Goal: Task Accomplishment & Management: Manage account settings

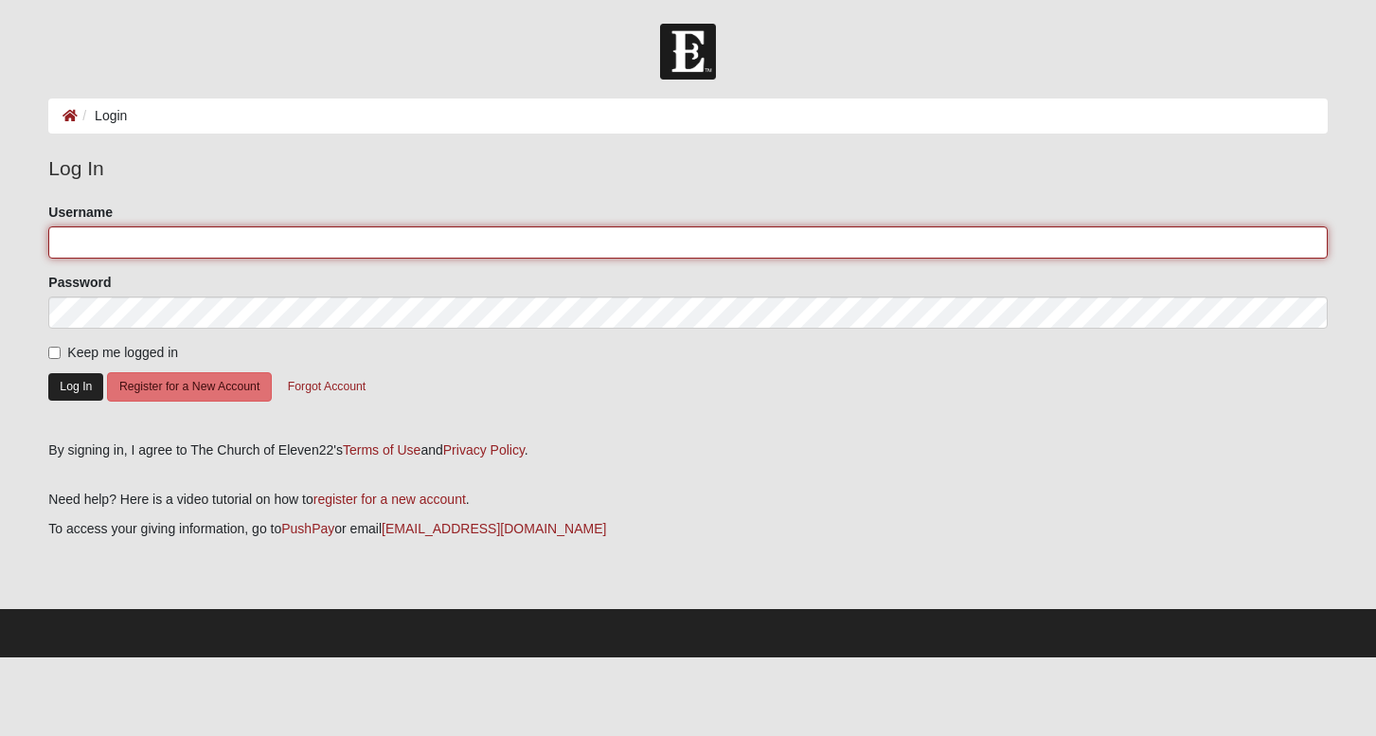
type input "jennsego"
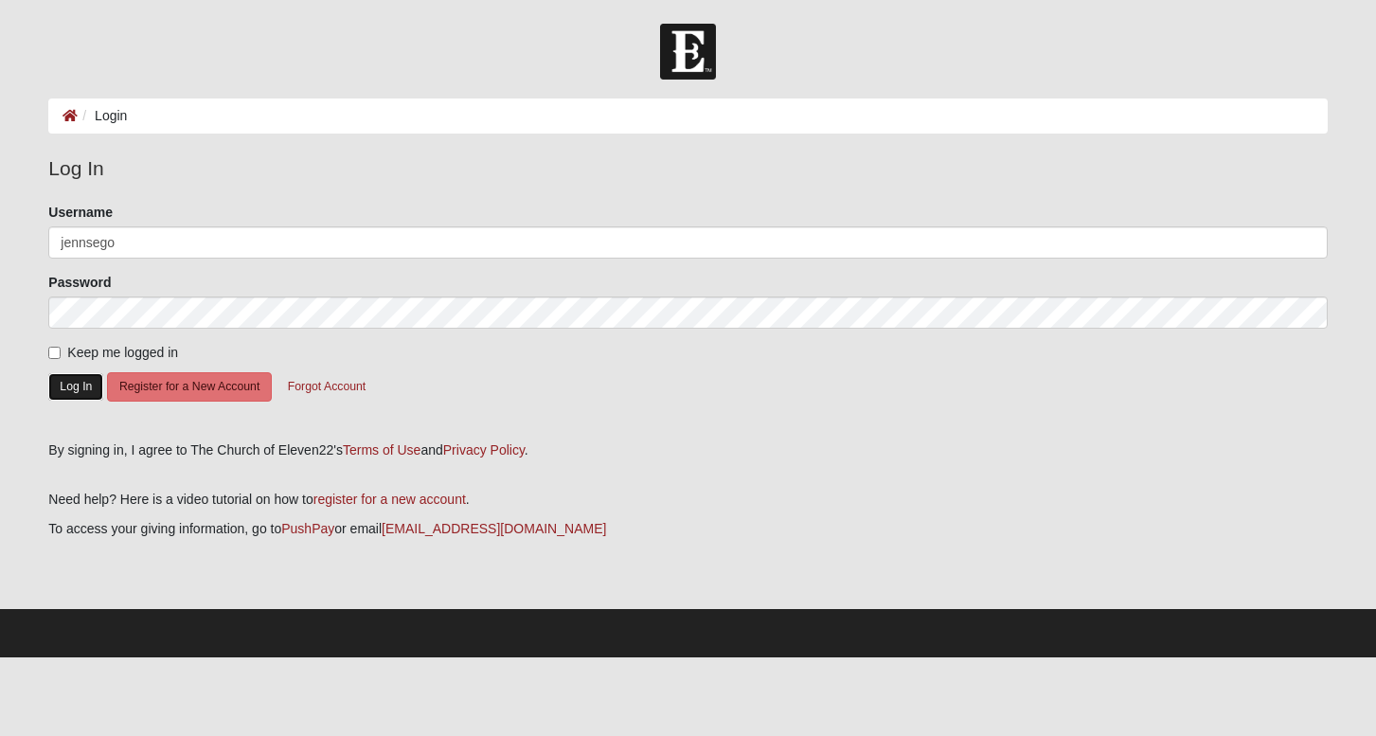
click at [82, 384] on button "Log In" at bounding box center [75, 386] width 55 height 27
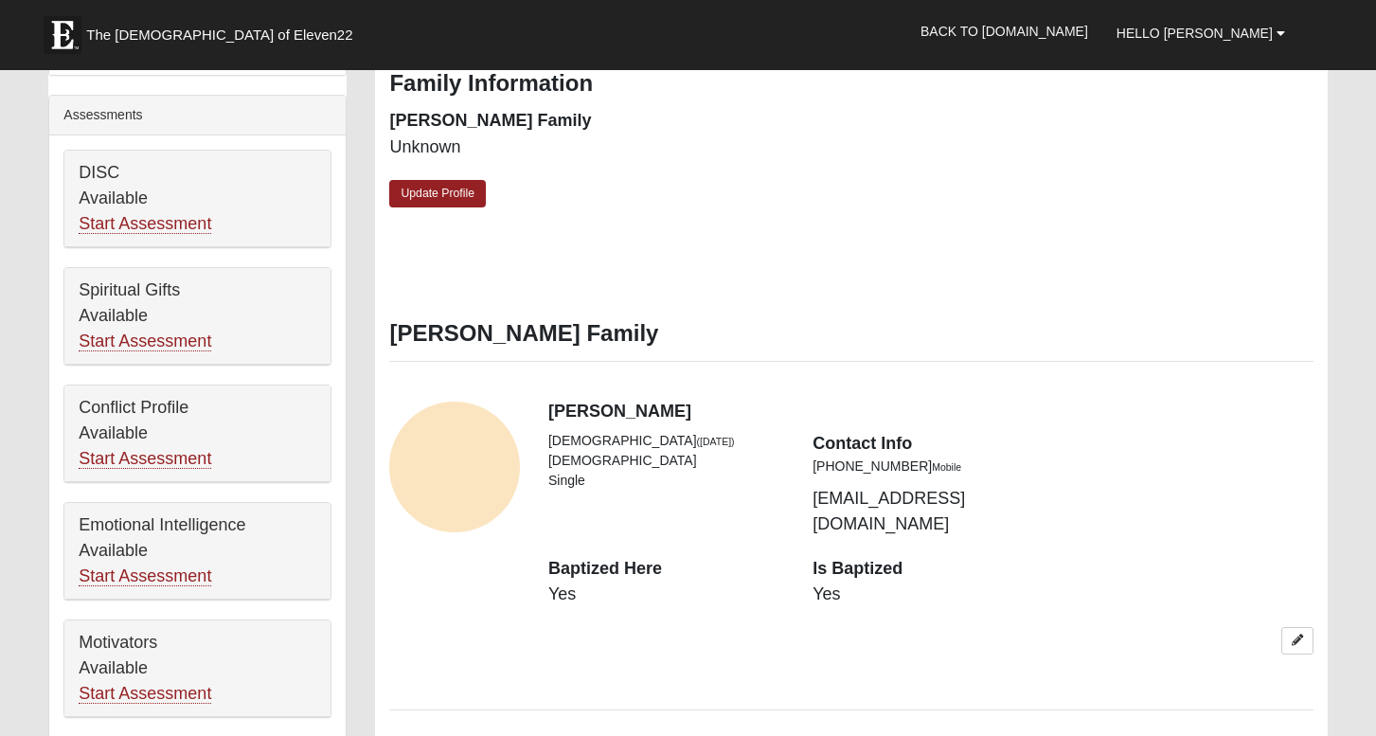
scroll to position [632, 0]
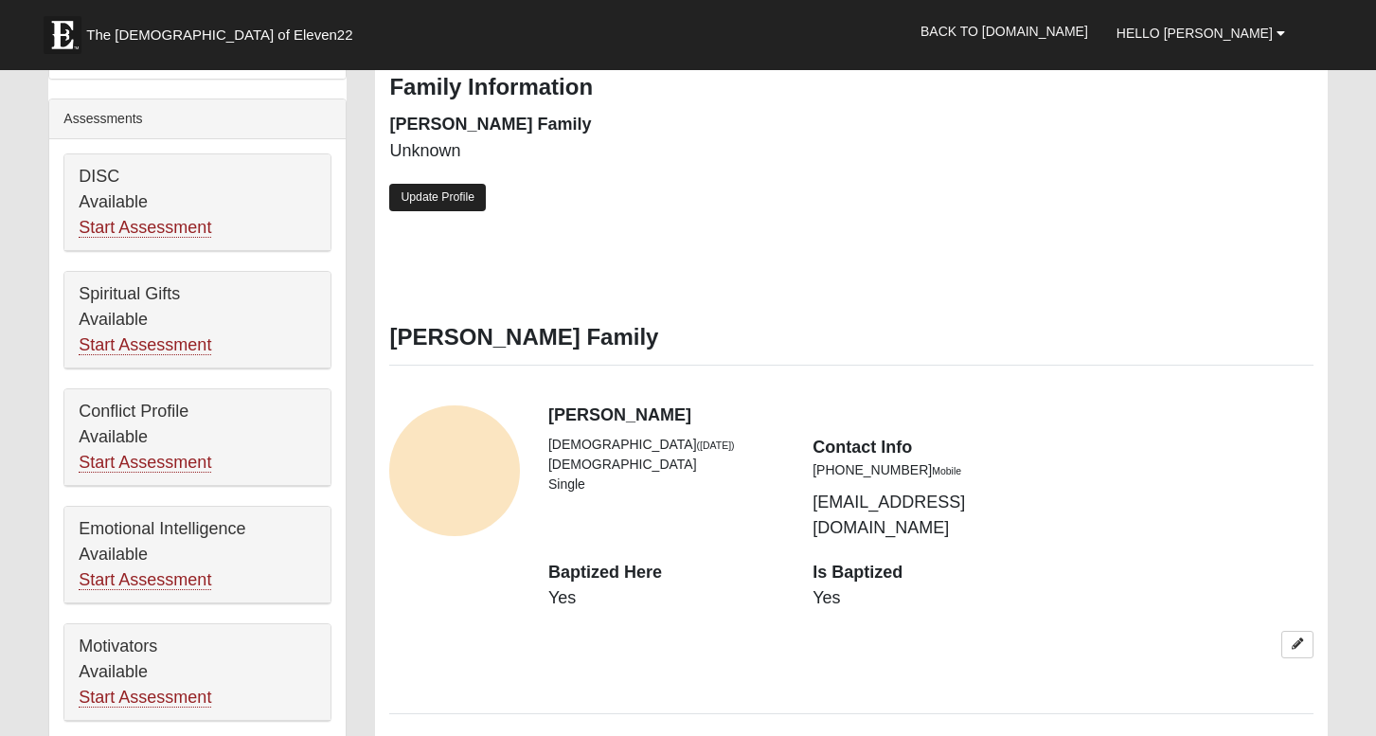
click at [456, 198] on link "Update Profile" at bounding box center [437, 197] width 97 height 27
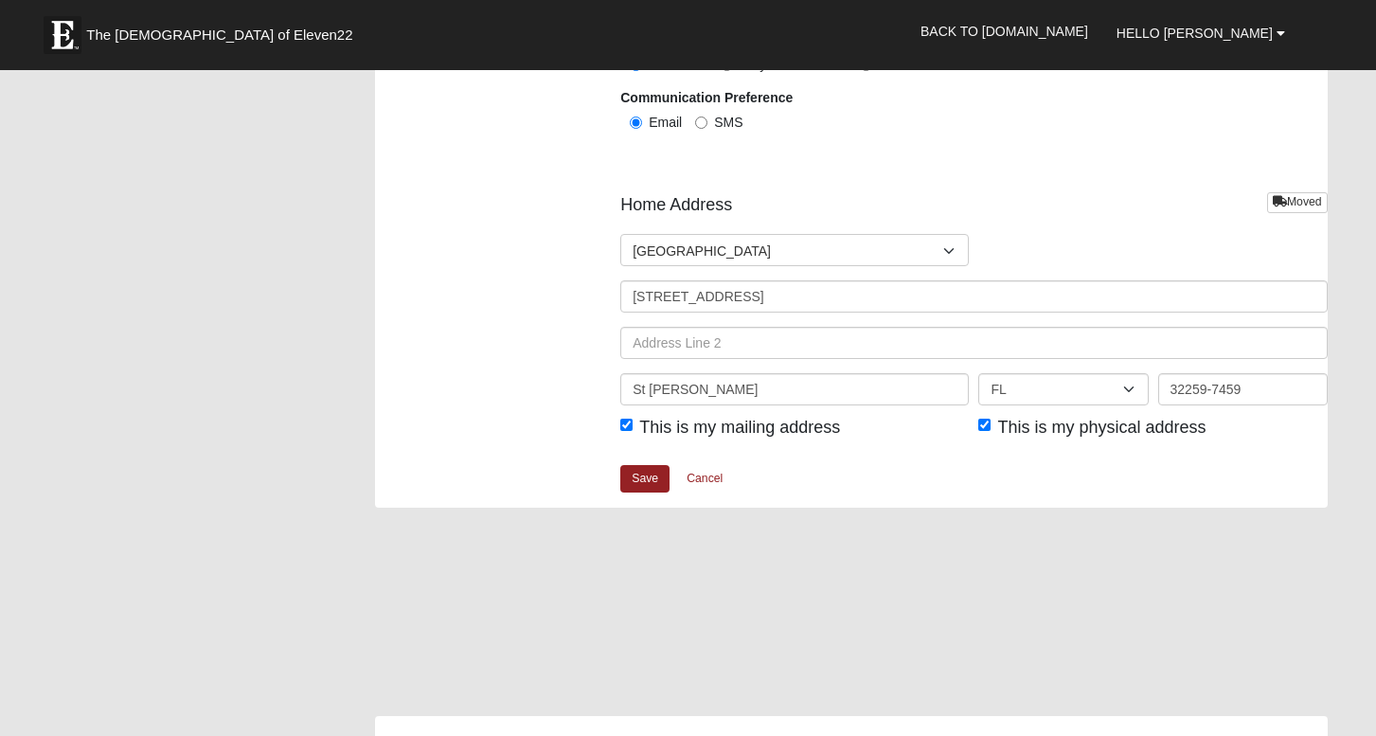
scroll to position [2171, 0]
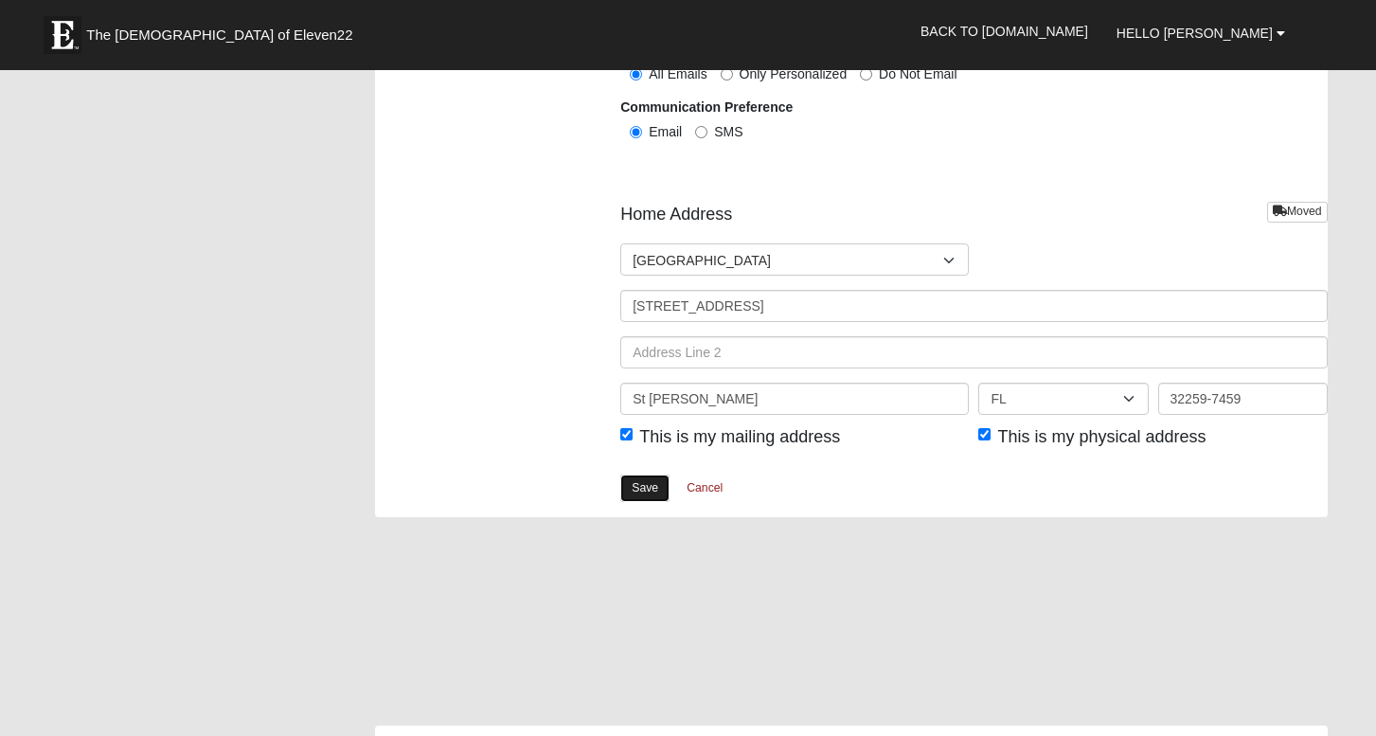
click at [643, 490] on link "Save" at bounding box center [644, 487] width 49 height 27
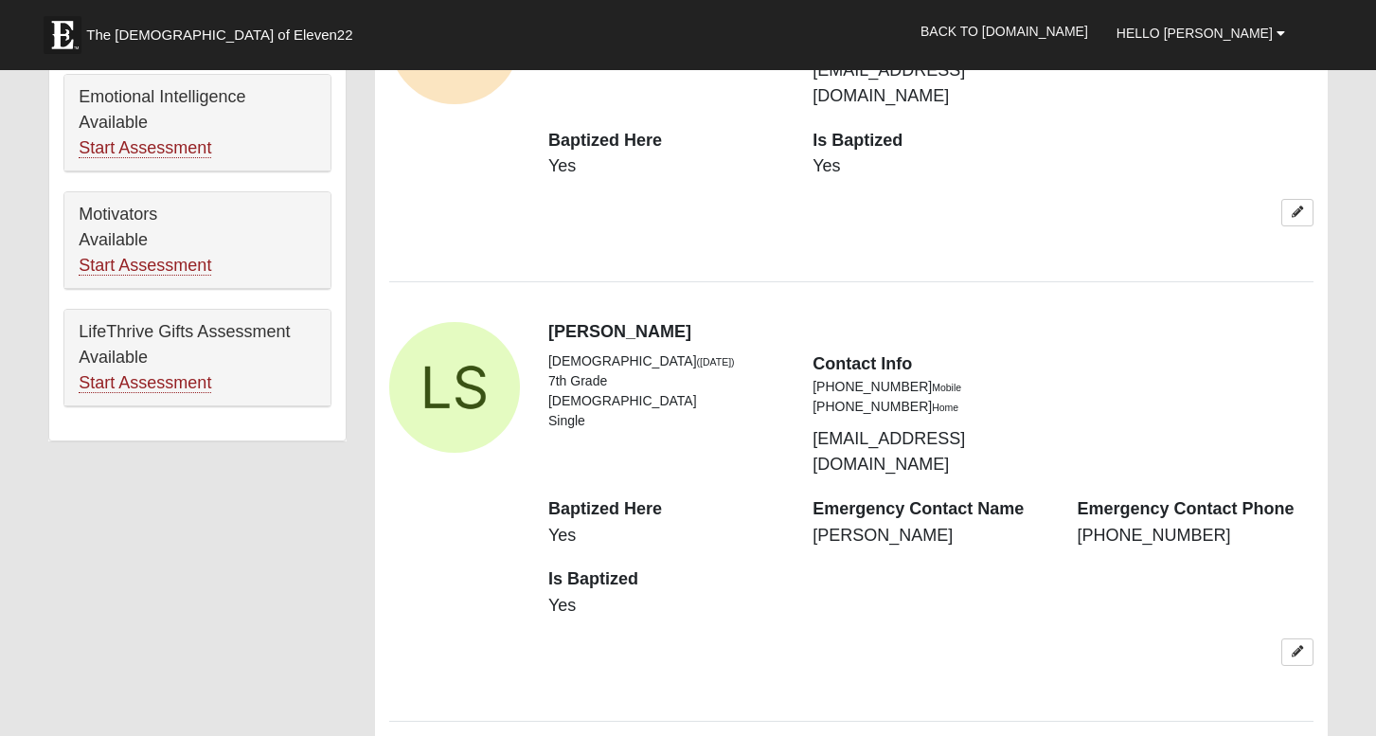
scroll to position [1142, 0]
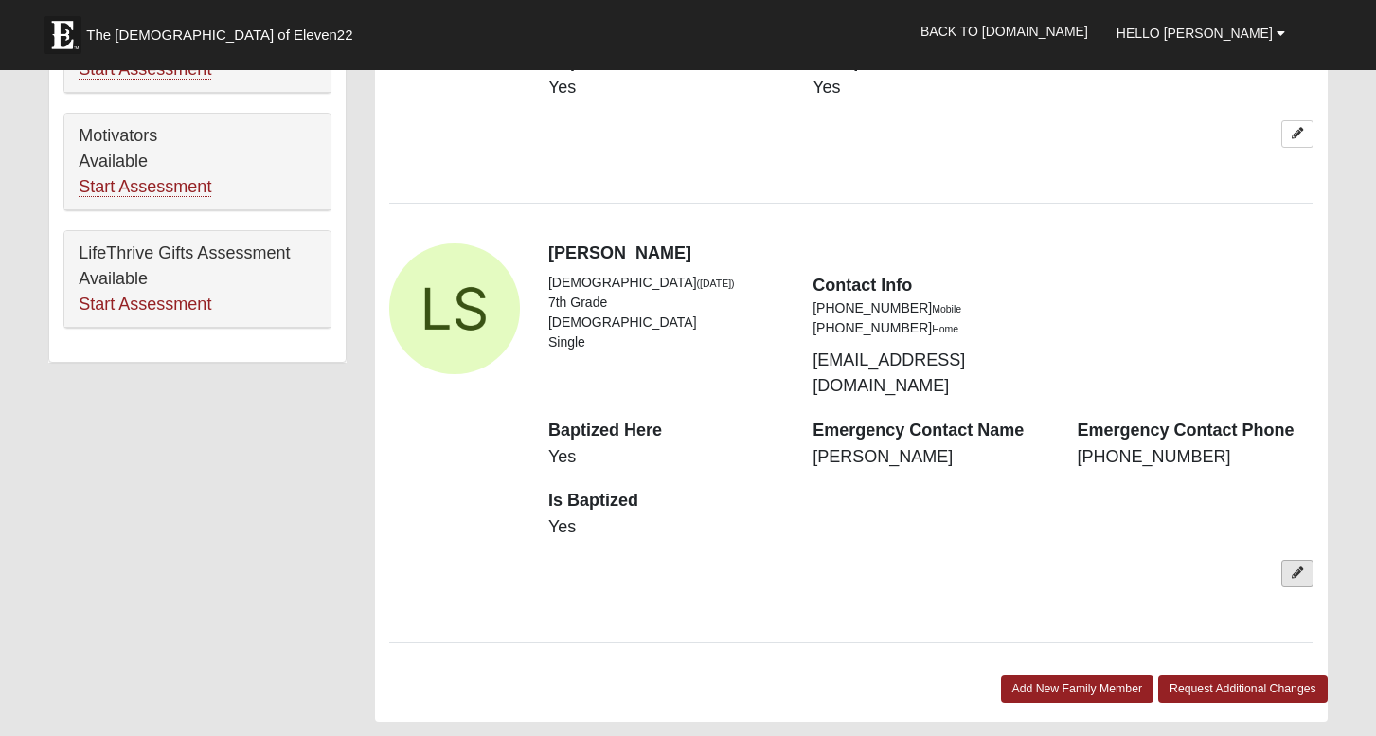
click at [1293, 567] on icon at bounding box center [1297, 572] width 11 height 11
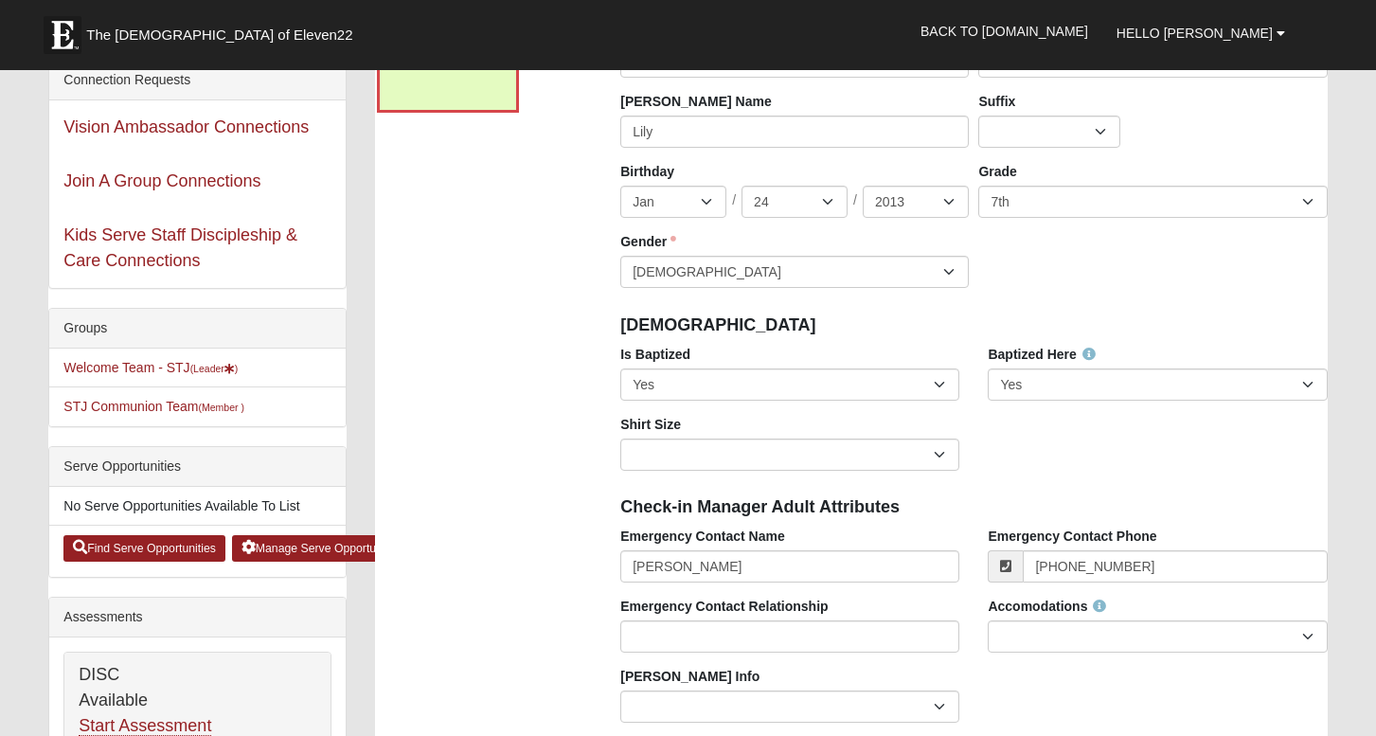
scroll to position [131, 0]
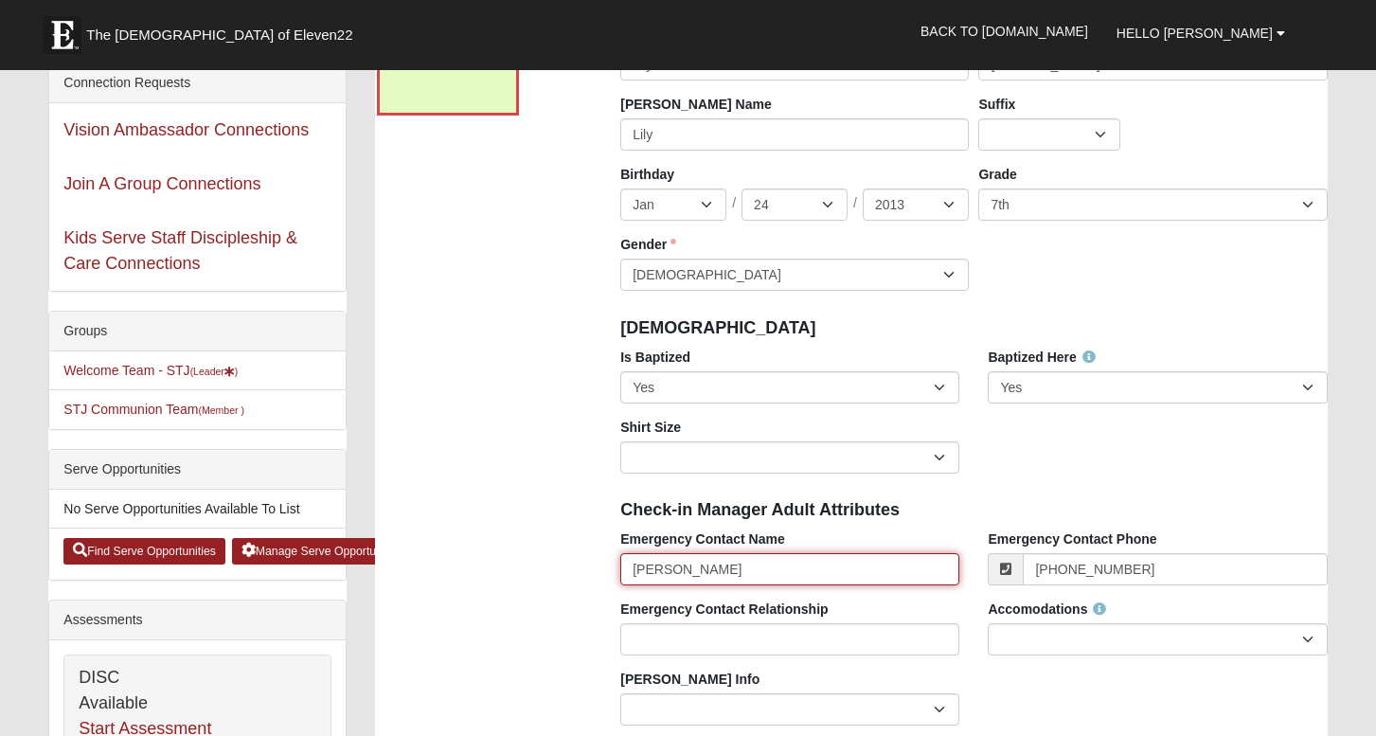
click at [807, 566] on input "Patrick Sego" at bounding box center [789, 569] width 339 height 32
type input "[PERSON_NAME]"
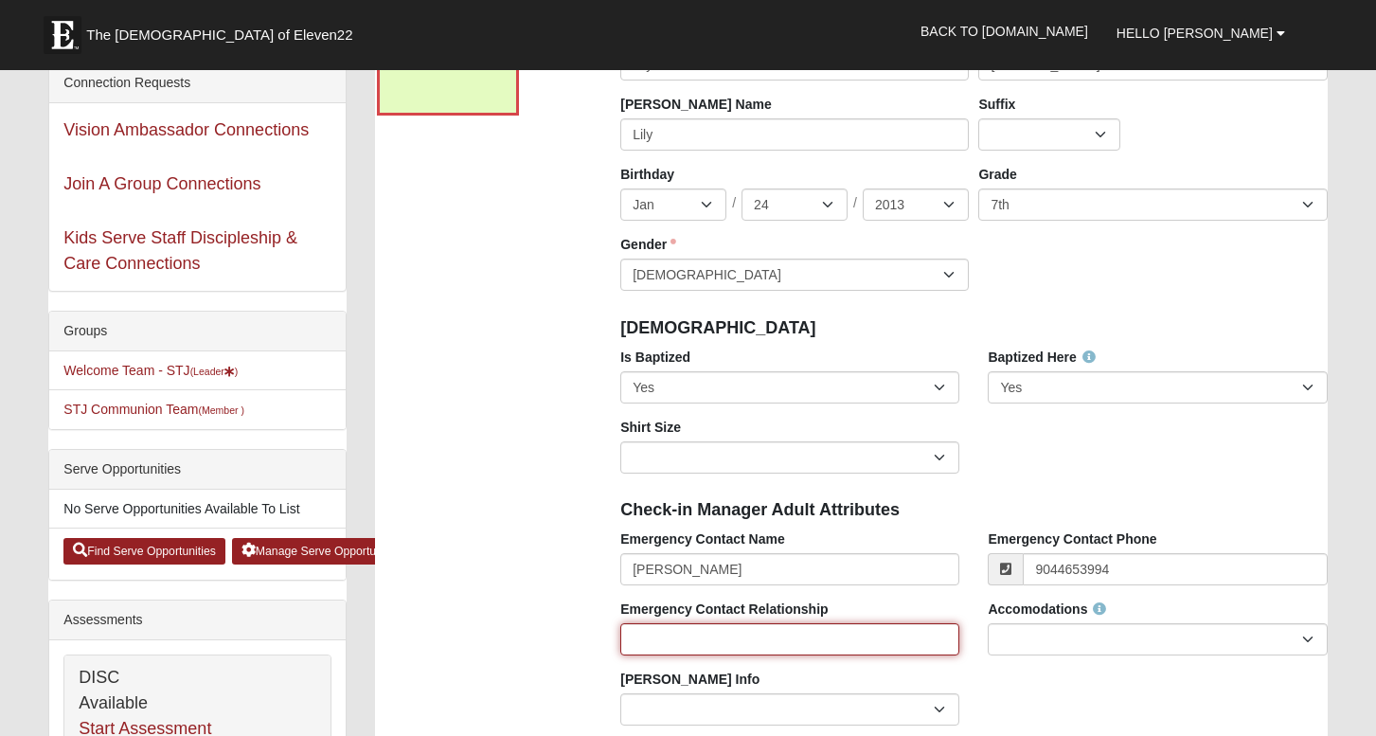
type input "[PHONE_NUMBER]"
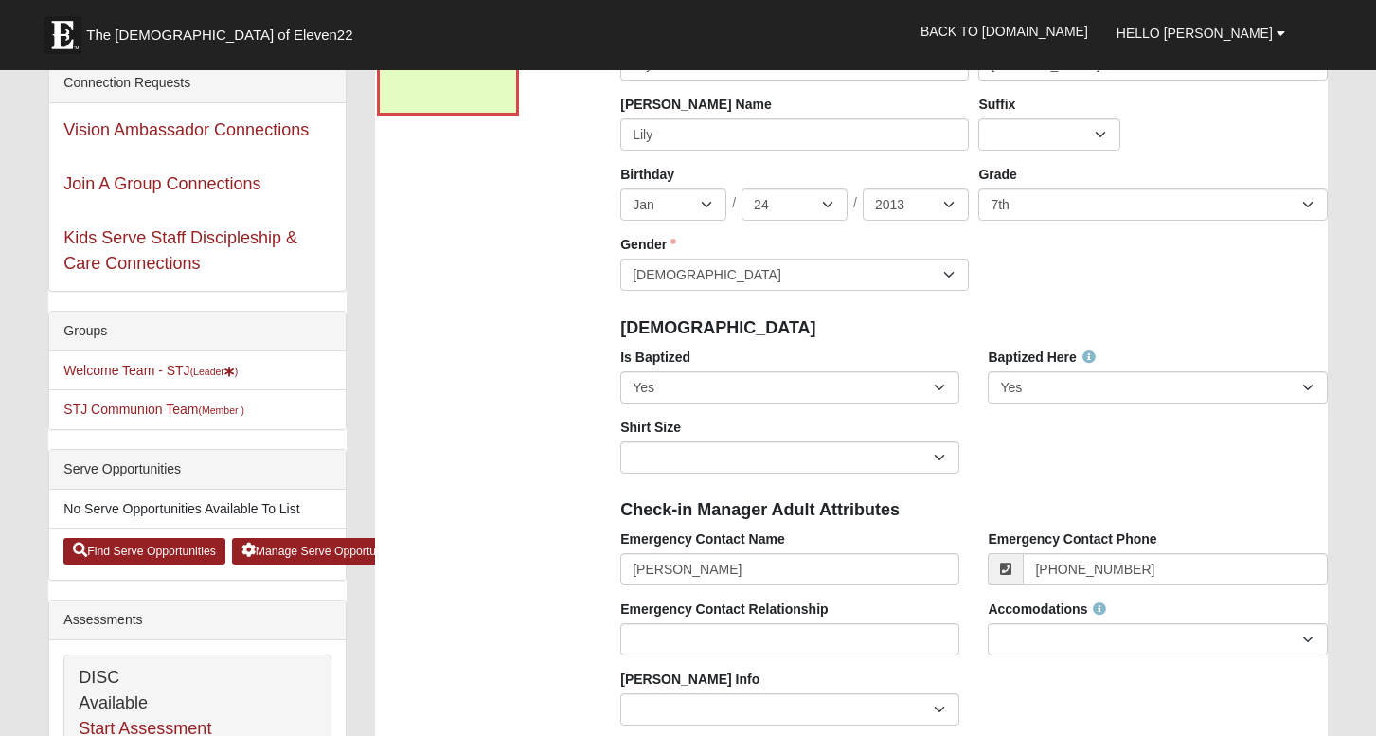
click at [653, 636] on input "Emergency Contact Relationship" at bounding box center [789, 639] width 339 height 32
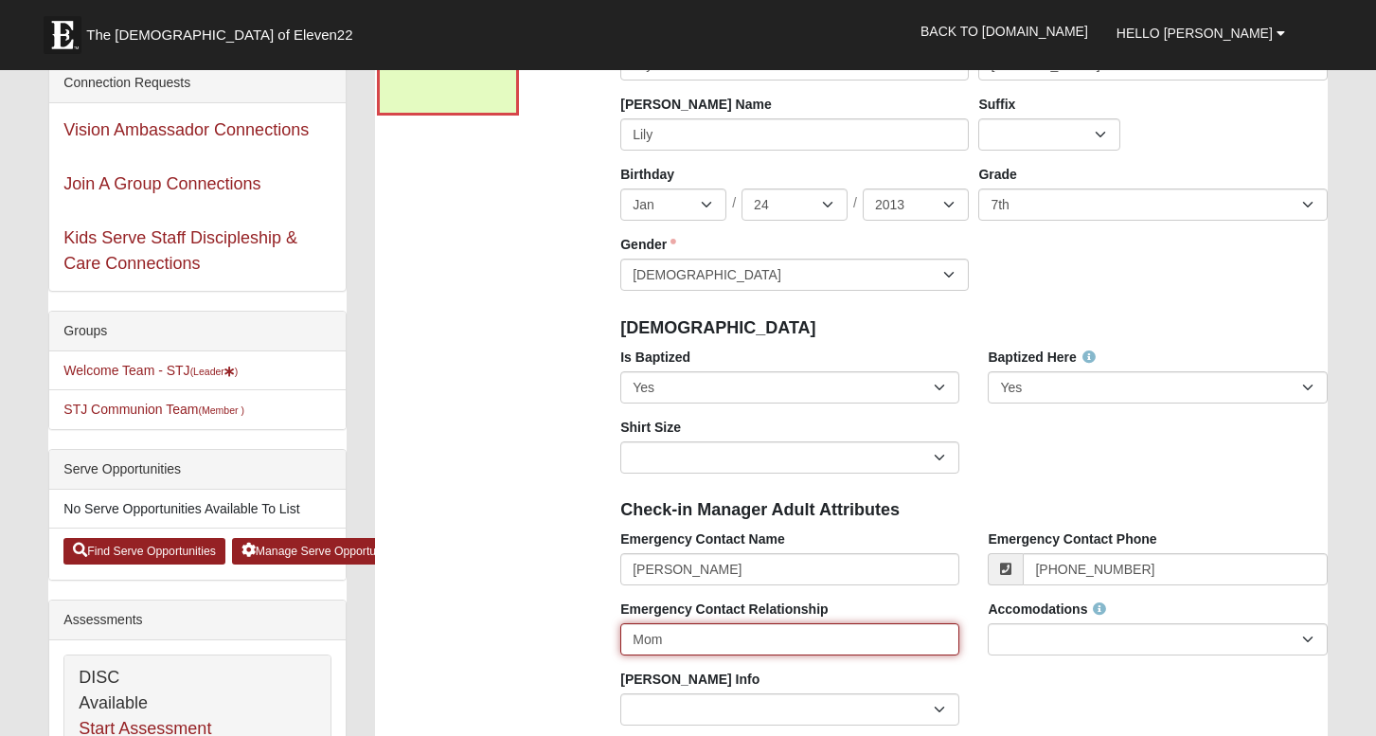
type input "Mom"
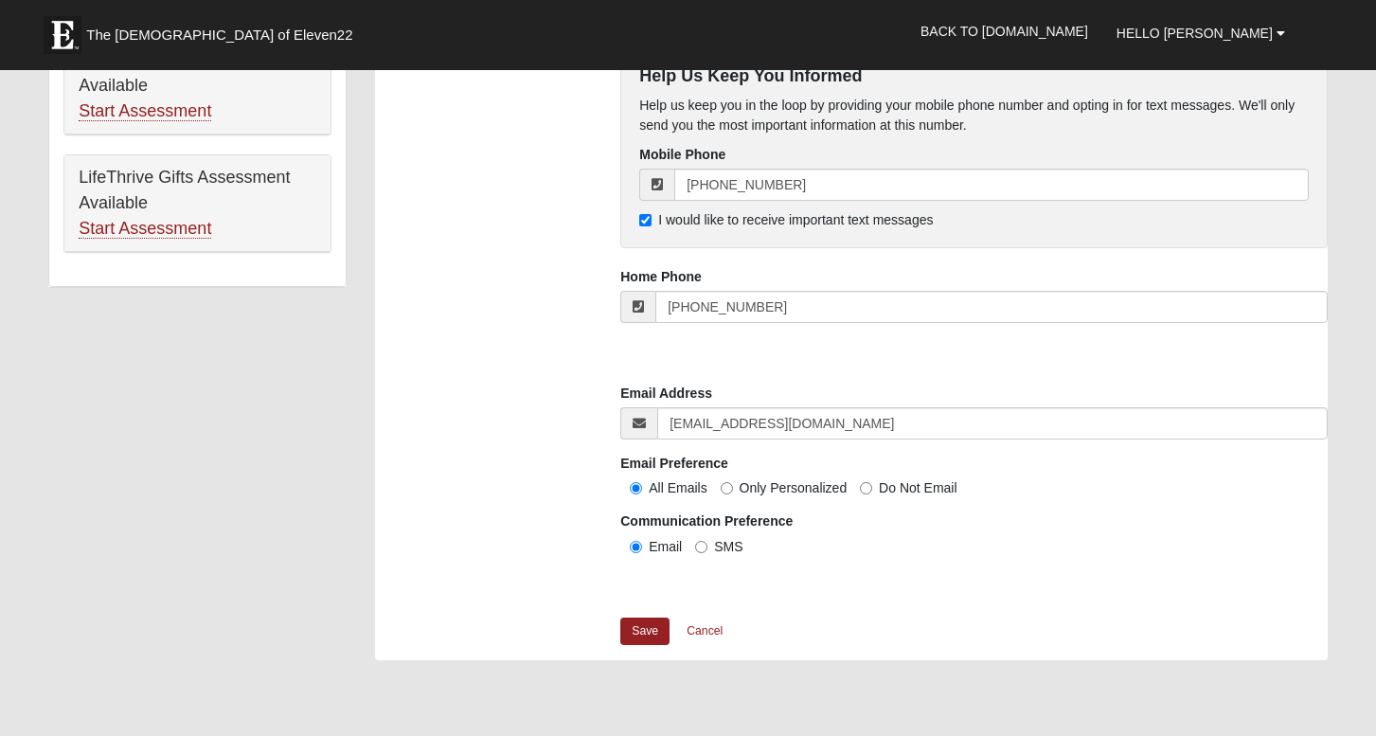
scroll to position [1221, 0]
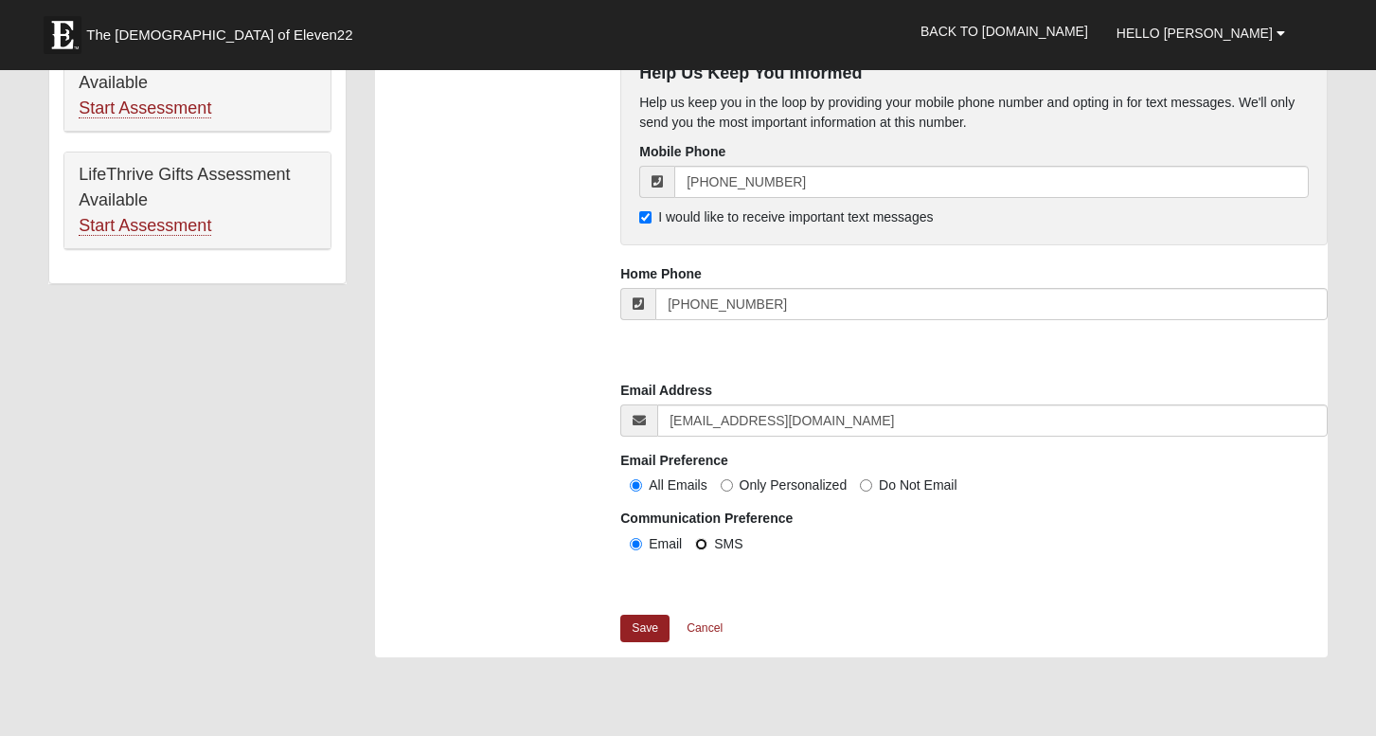
click at [703, 544] on input "SMS" at bounding box center [701, 544] width 12 height 12
radio input "true"
click at [649, 631] on link "Save" at bounding box center [644, 628] width 49 height 27
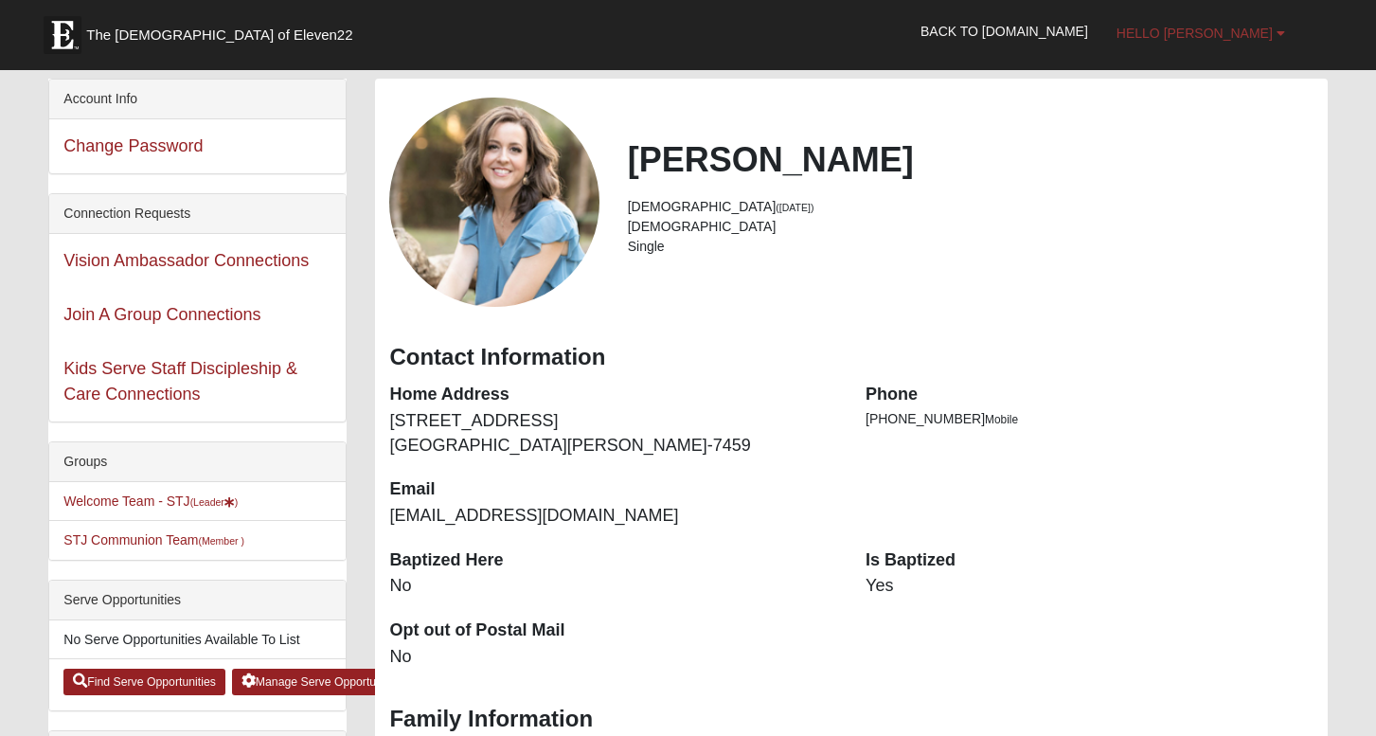
click at [1260, 38] on span "Hello [PERSON_NAME]" at bounding box center [1195, 33] width 156 height 15
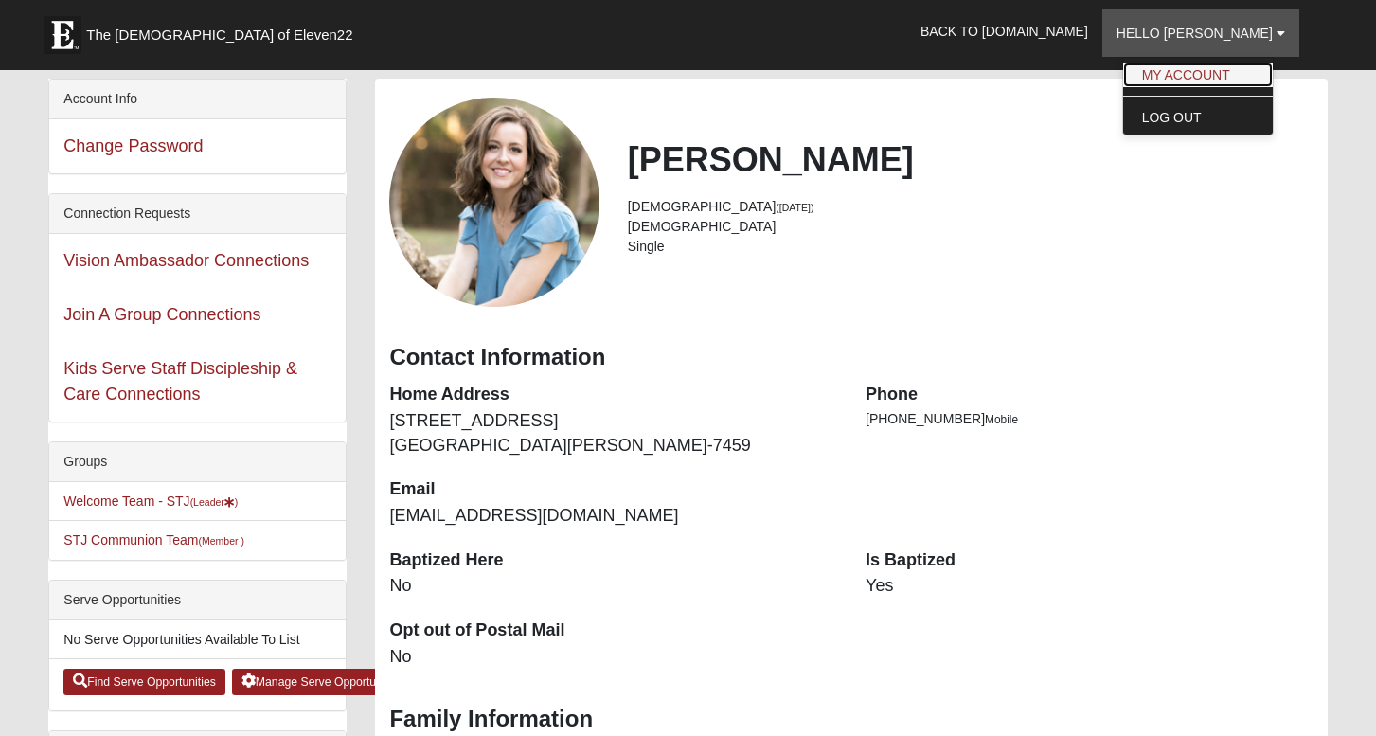
click at [1252, 72] on link "My Account" at bounding box center [1198, 75] width 150 height 25
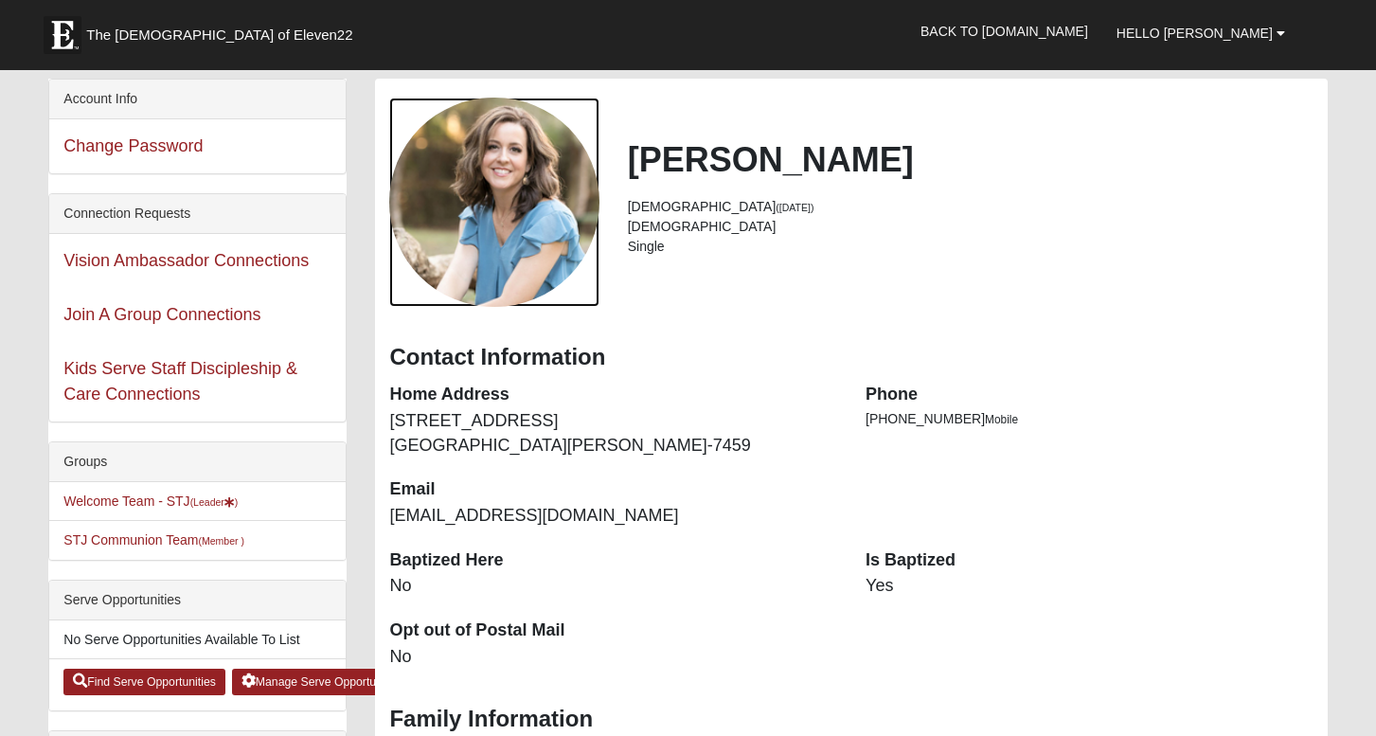
click at [463, 198] on div "View Fullsize Photo" at bounding box center [493, 202] width 209 height 209
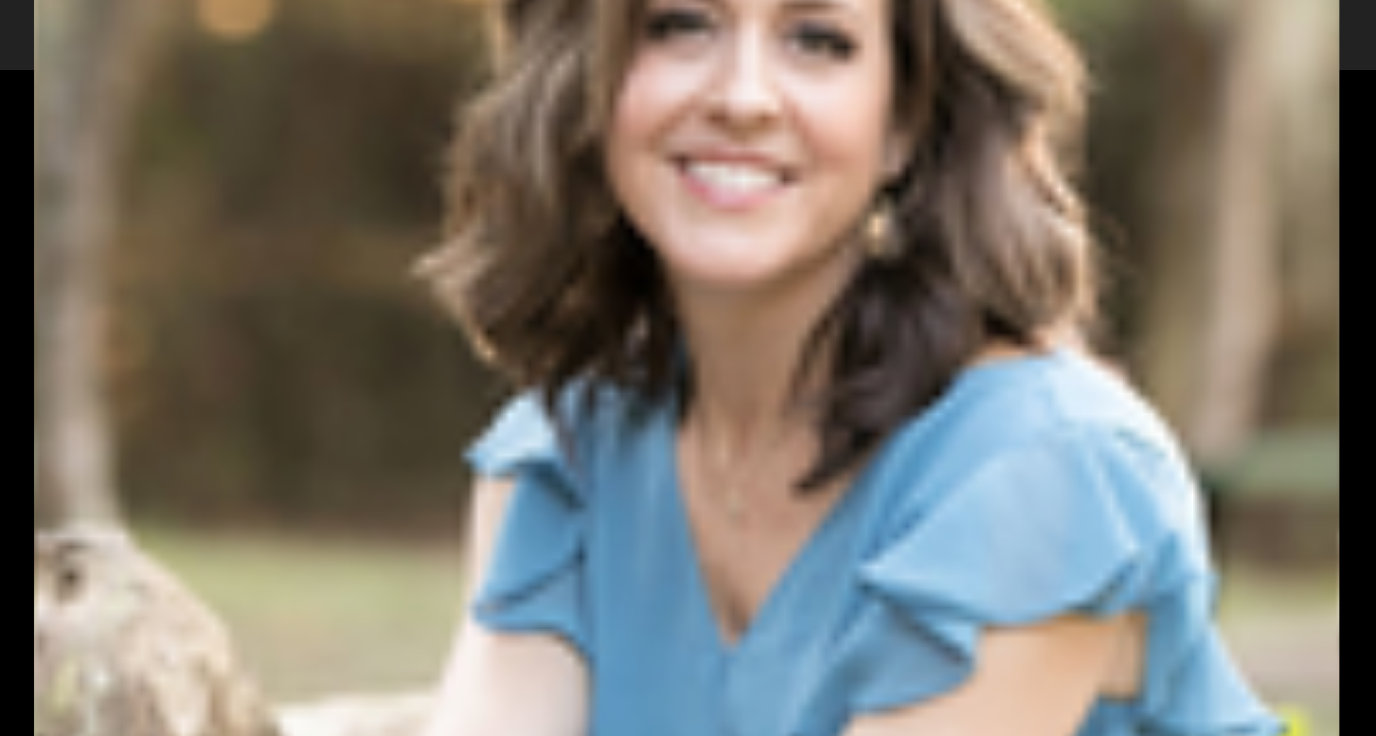
click at [704, 364] on div "View Fullsize Photo" at bounding box center [687, 367] width 1307 height 1307
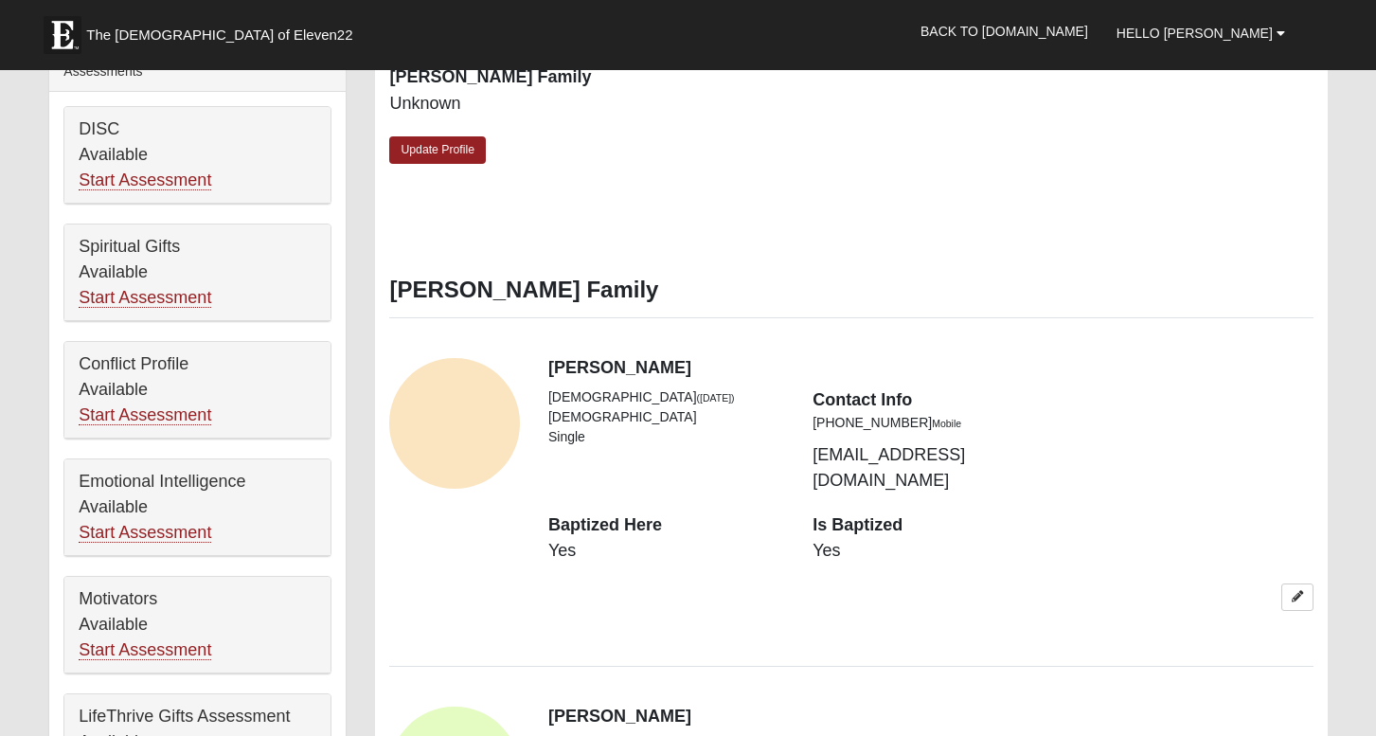
scroll to position [683, 0]
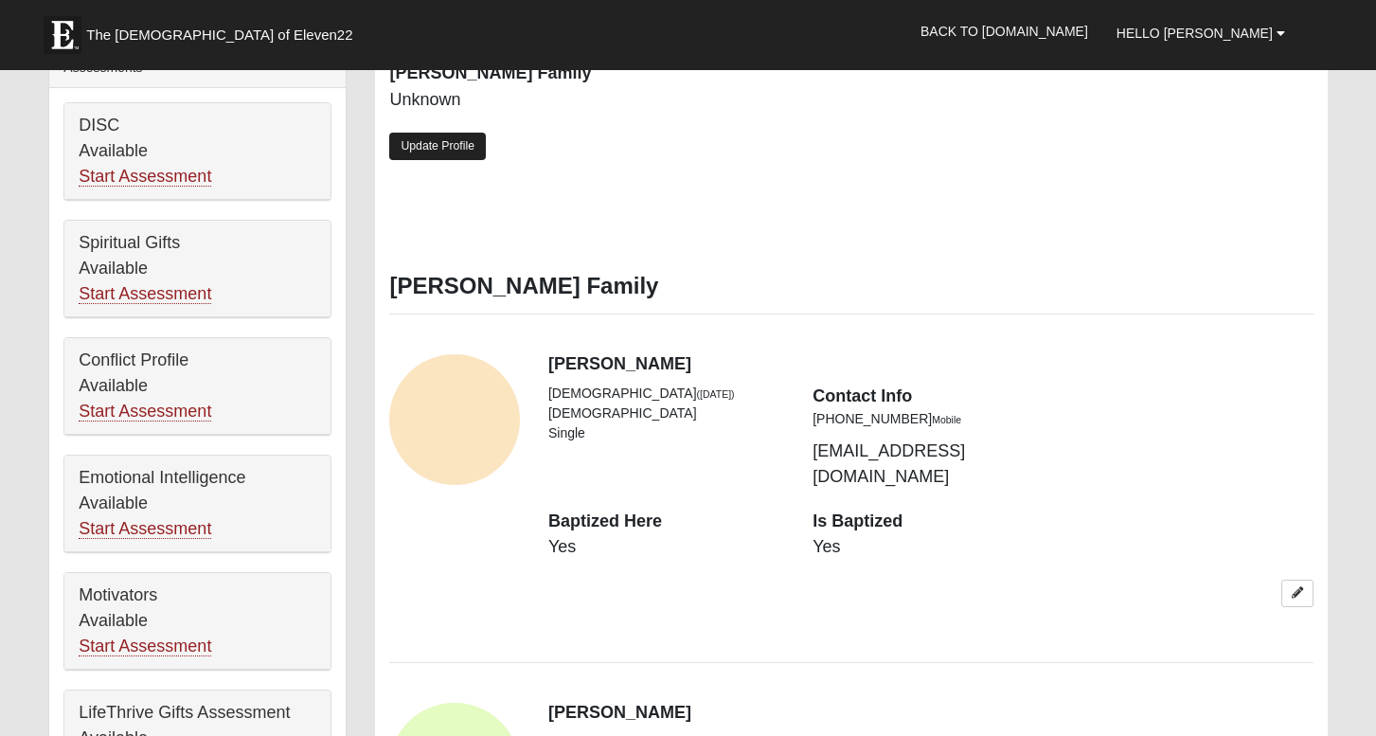
click at [426, 145] on link "Update Profile" at bounding box center [437, 146] width 97 height 27
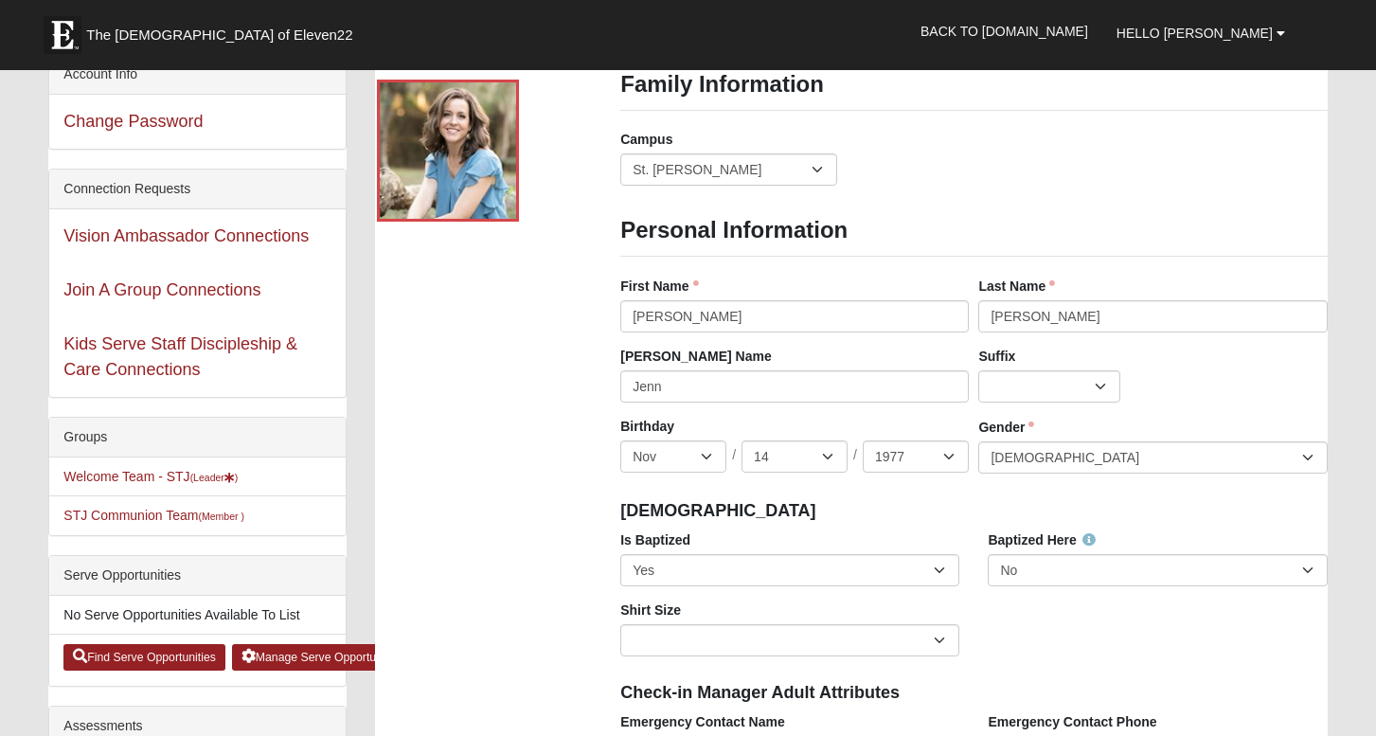
scroll to position [0, 0]
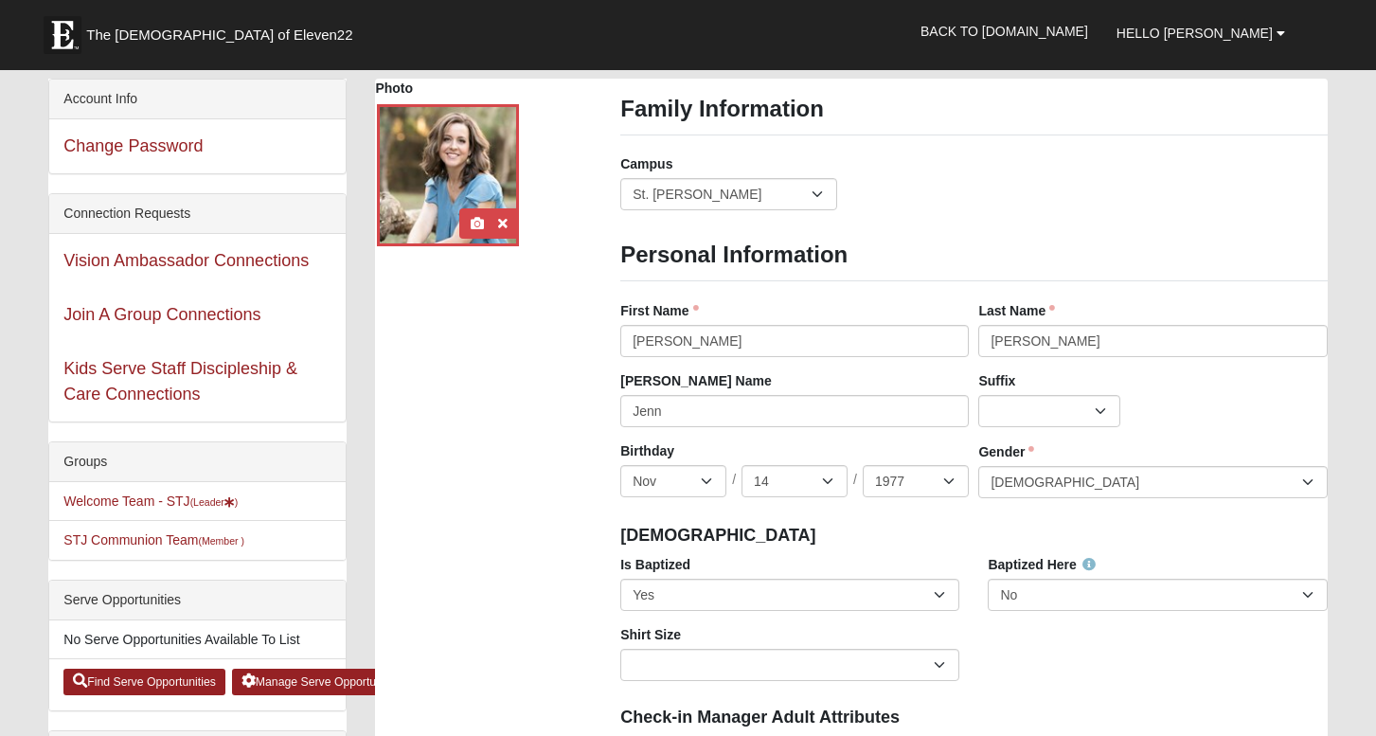
click at [459, 159] on div at bounding box center [448, 175] width 142 height 142
click at [484, 224] on link at bounding box center [477, 223] width 25 height 30
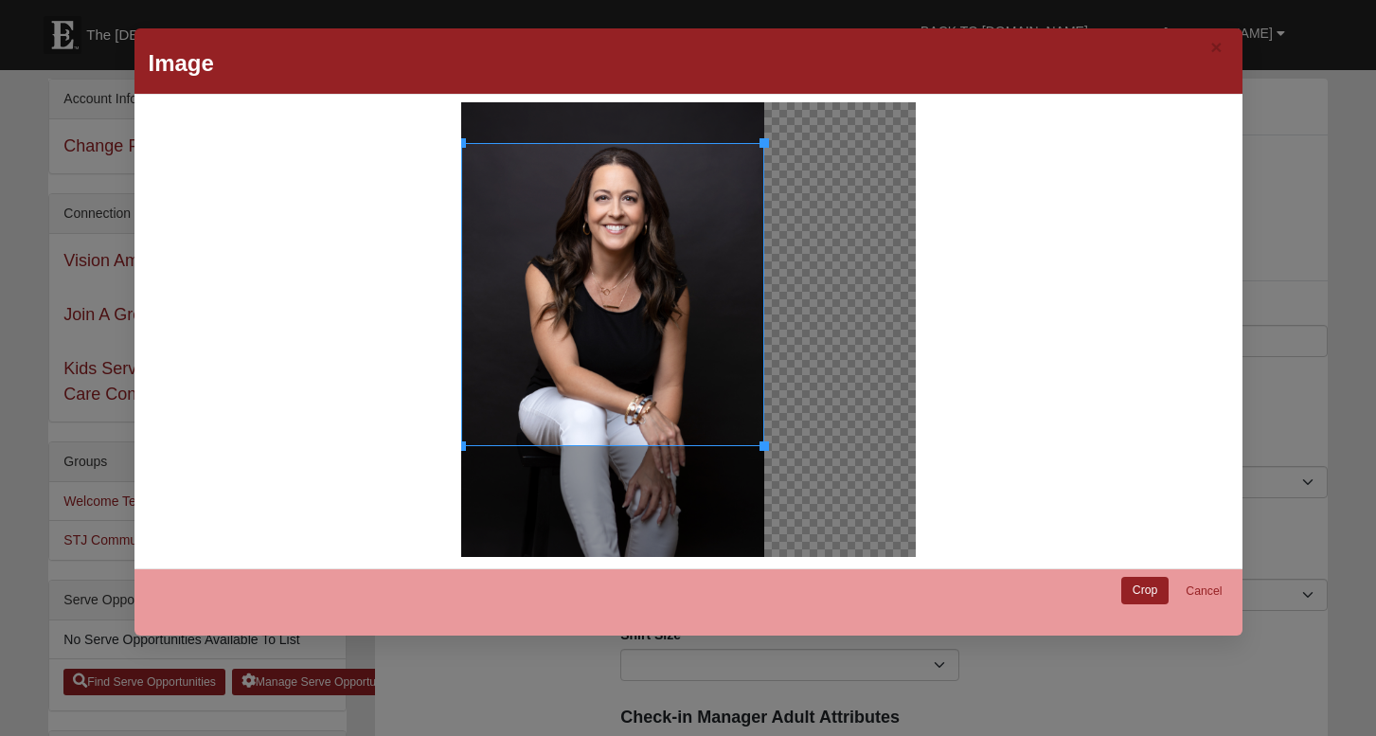
drag, startPoint x: 617, startPoint y: 298, endPoint x: 622, endPoint y: 338, distance: 40.2
click at [622, 338] on div at bounding box center [612, 294] width 303 height 303
click at [1130, 584] on link "Crop" at bounding box center [1145, 590] width 48 height 27
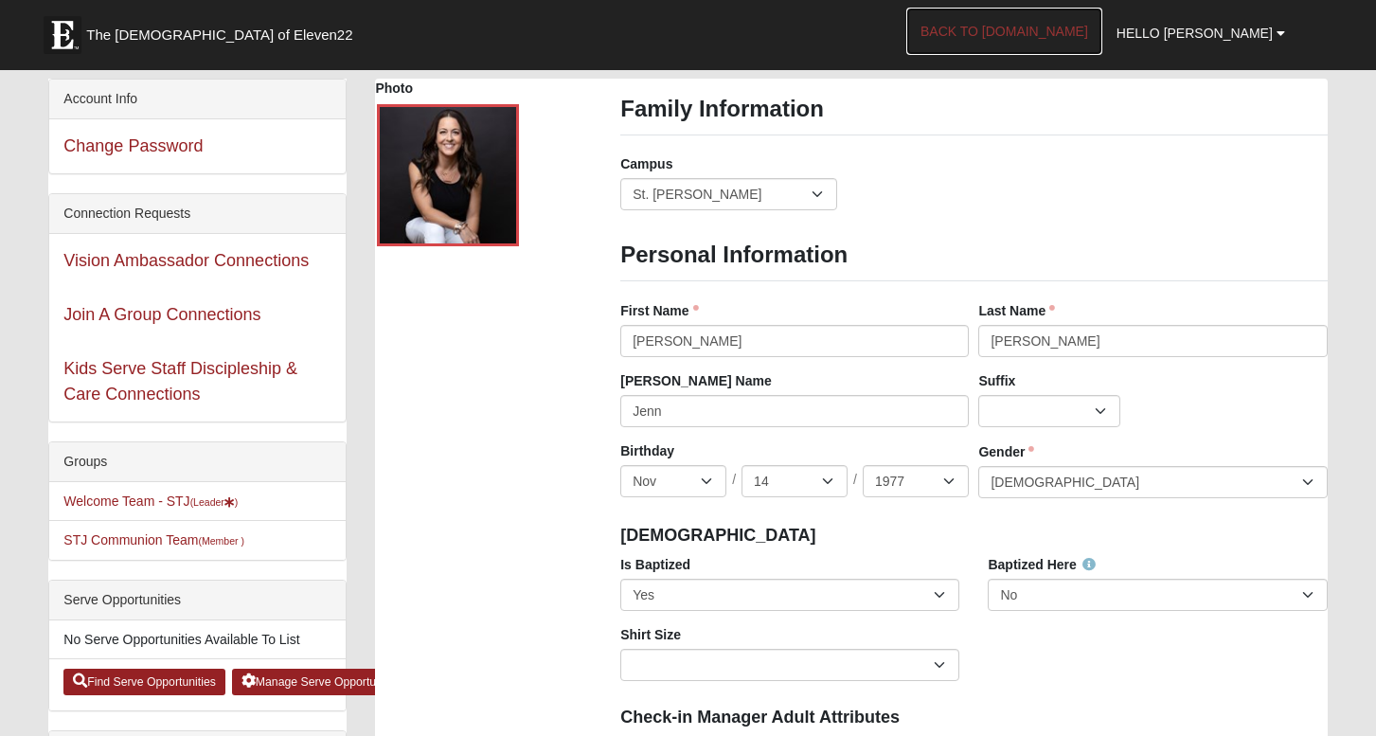
click at [1100, 26] on link "Back to [DOMAIN_NAME]" at bounding box center [1004, 31] width 196 height 47
